Goal: Download file/media

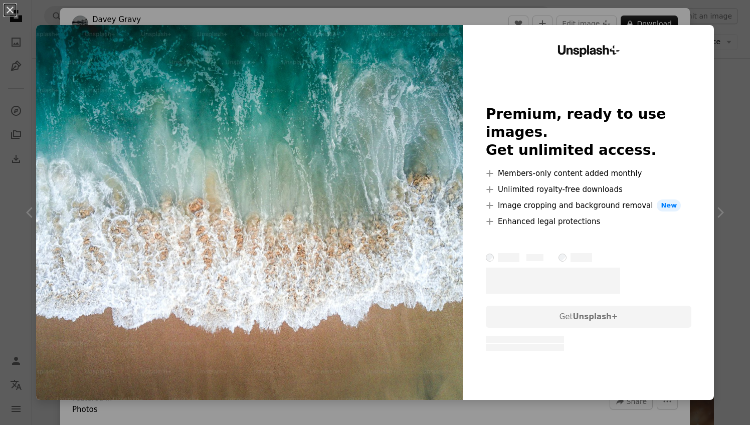
scroll to position [200, 0]
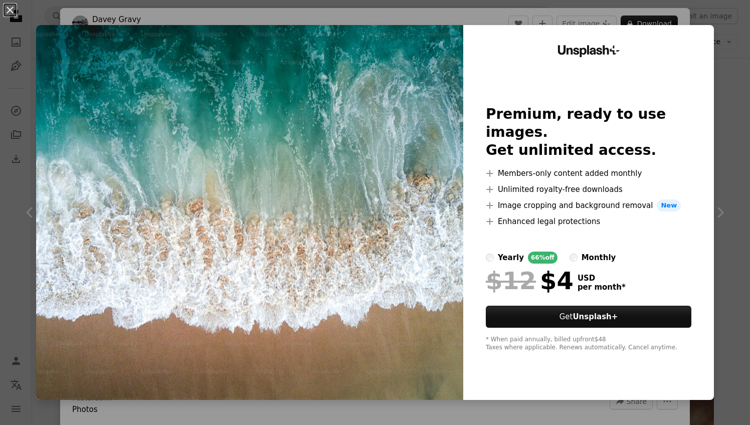
click at [629, 16] on div "An X shape Unsplash+ Premium, ready to use images. Get unlimited access. A plus…" at bounding box center [375, 212] width 750 height 425
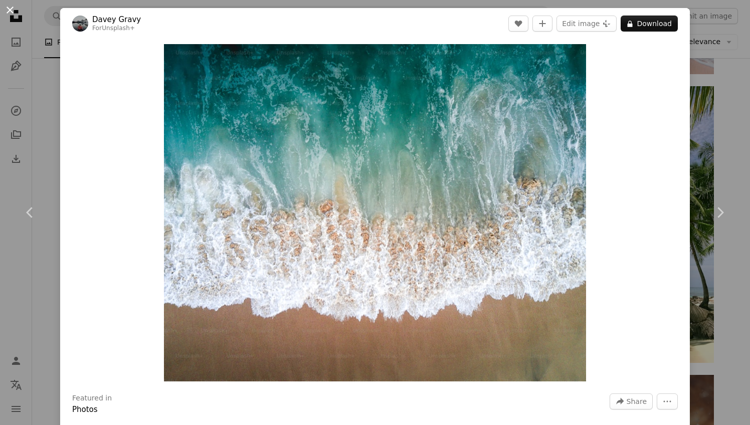
click at [9, 10] on button "An X shape" at bounding box center [10, 10] width 12 height 12
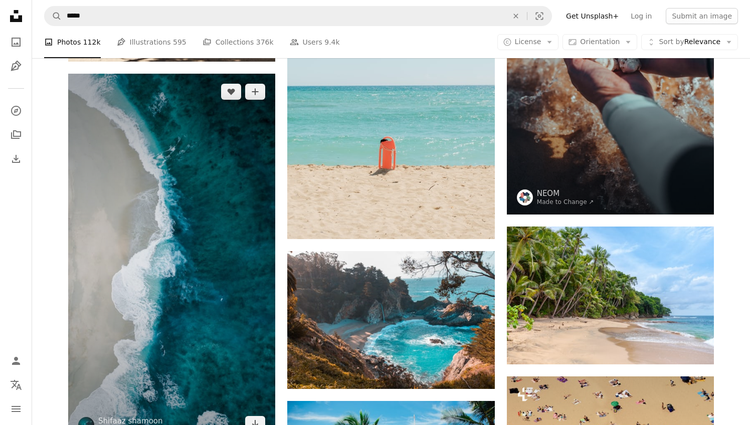
scroll to position [772, 0]
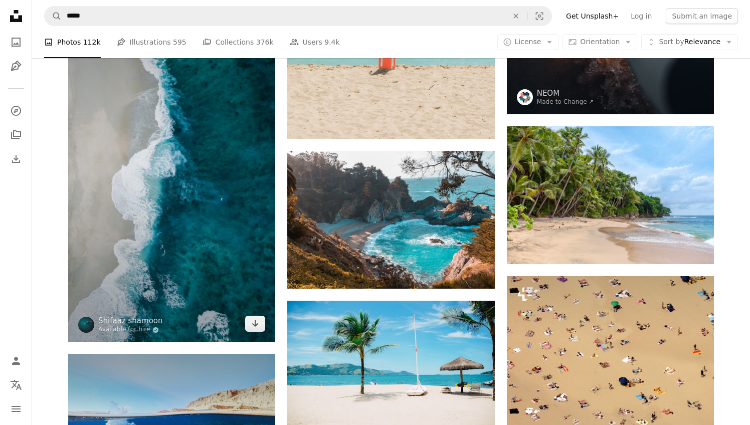
click at [226, 163] on img at bounding box center [171, 157] width 207 height 369
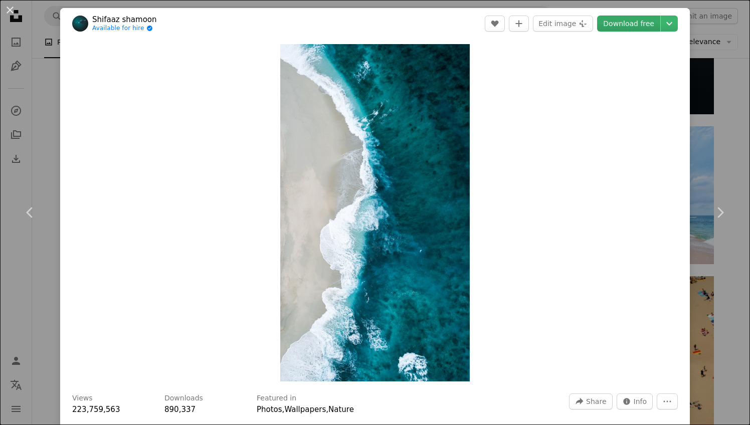
click at [631, 29] on link "Download free" at bounding box center [628, 24] width 63 height 16
